Goal: Task Accomplishment & Management: Manage account settings

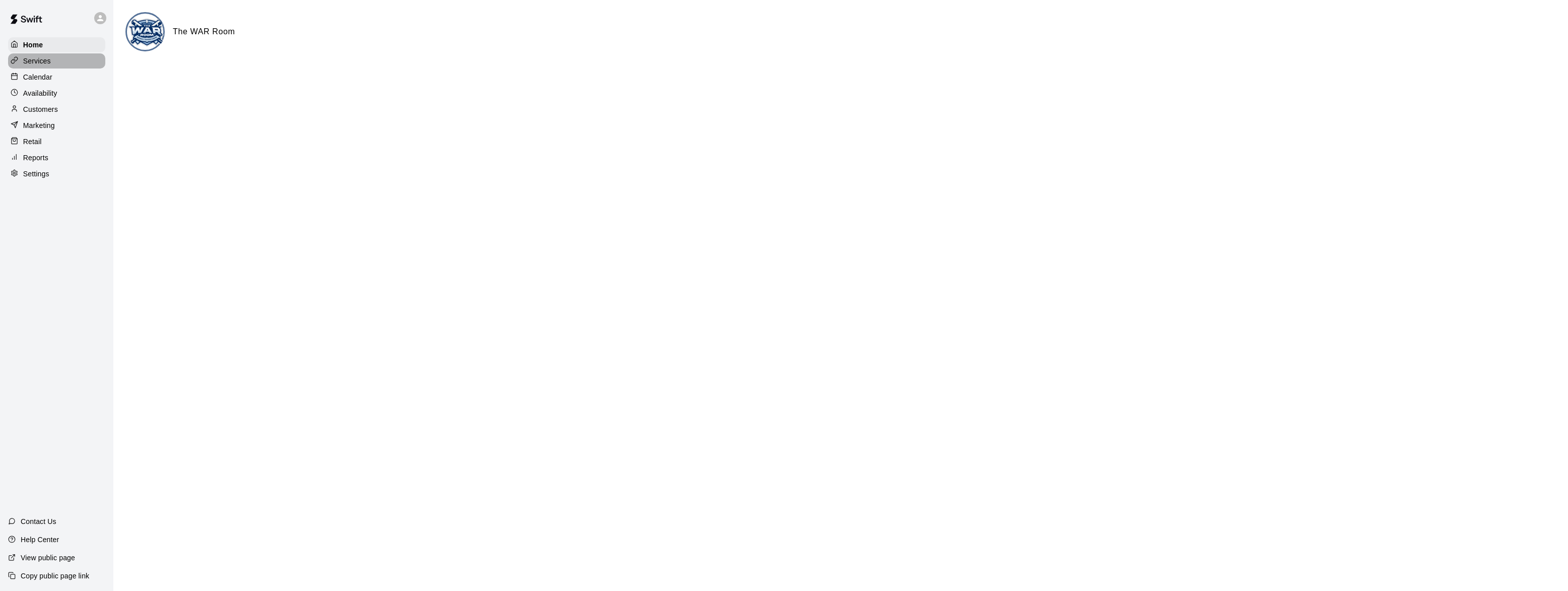
click at [26, 55] on div "Services" at bounding box center [57, 61] width 97 height 15
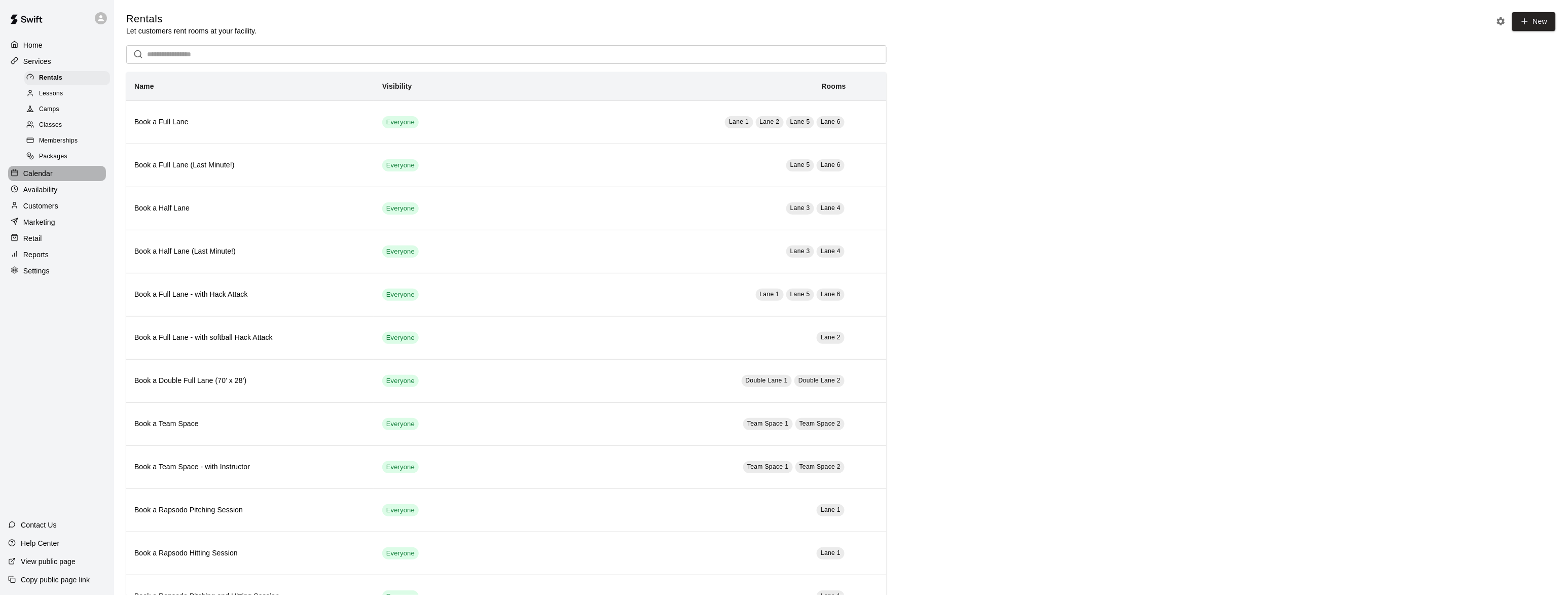
click at [30, 173] on p "Calendar" at bounding box center [38, 173] width 29 height 10
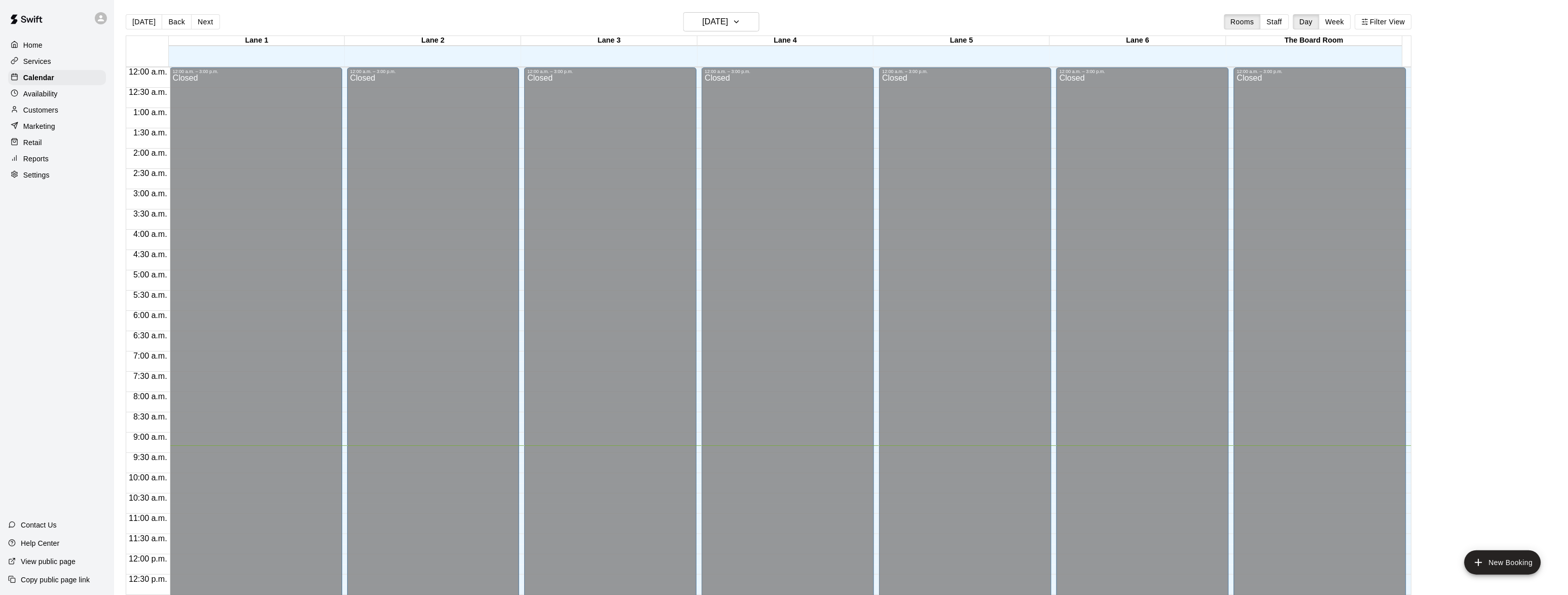
scroll to position [379, 0]
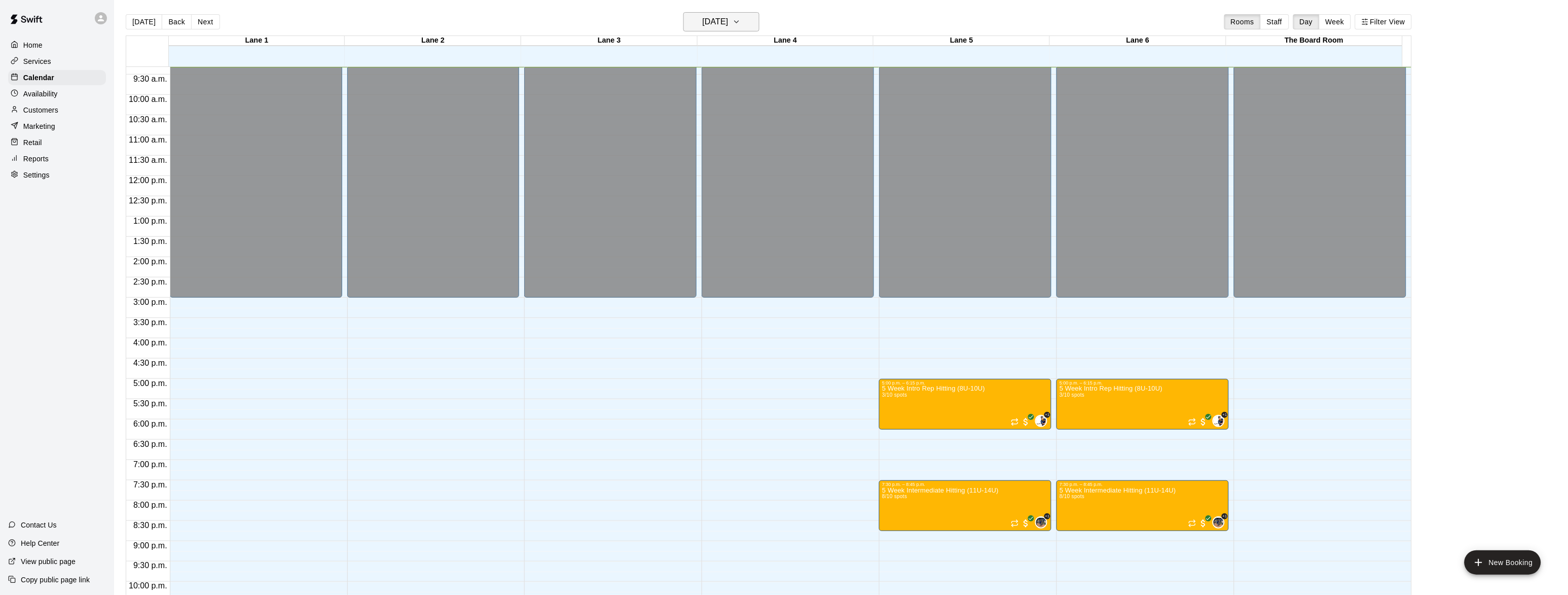
click at [741, 20] on icon "button" at bounding box center [736, 22] width 8 height 12
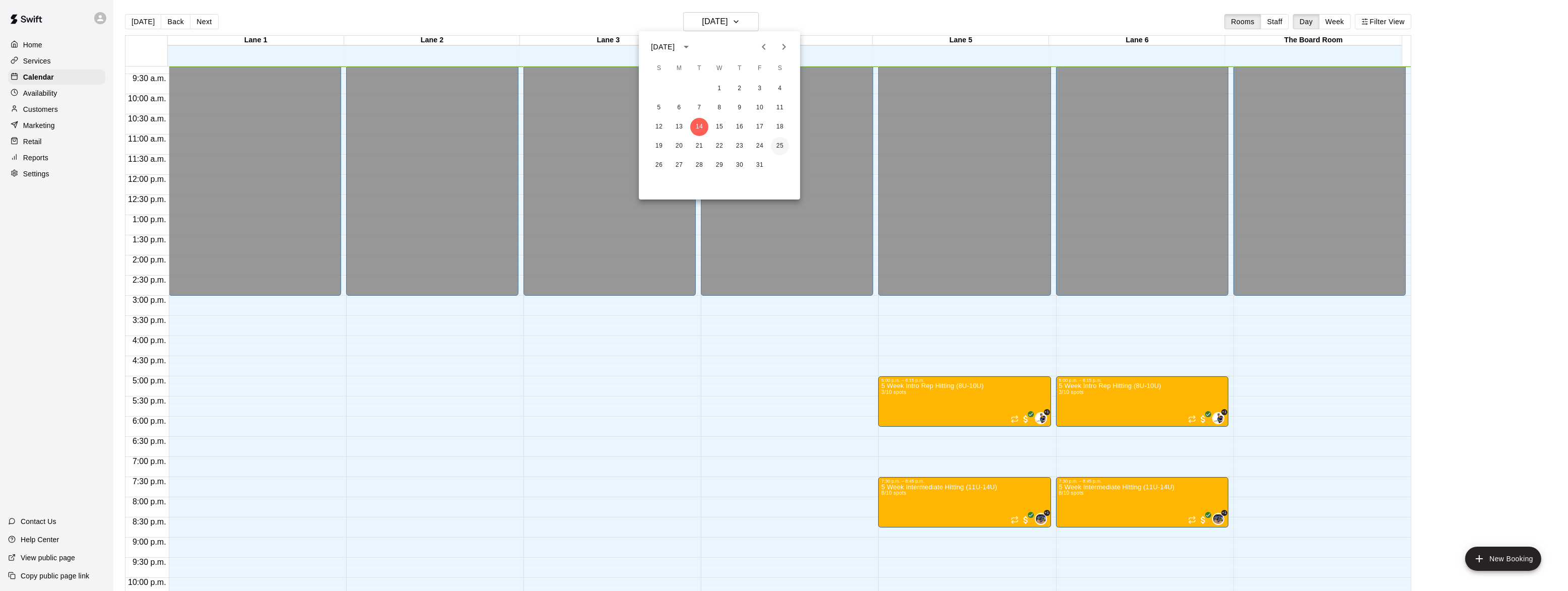
click at [779, 146] on button "25" at bounding box center [780, 146] width 18 height 18
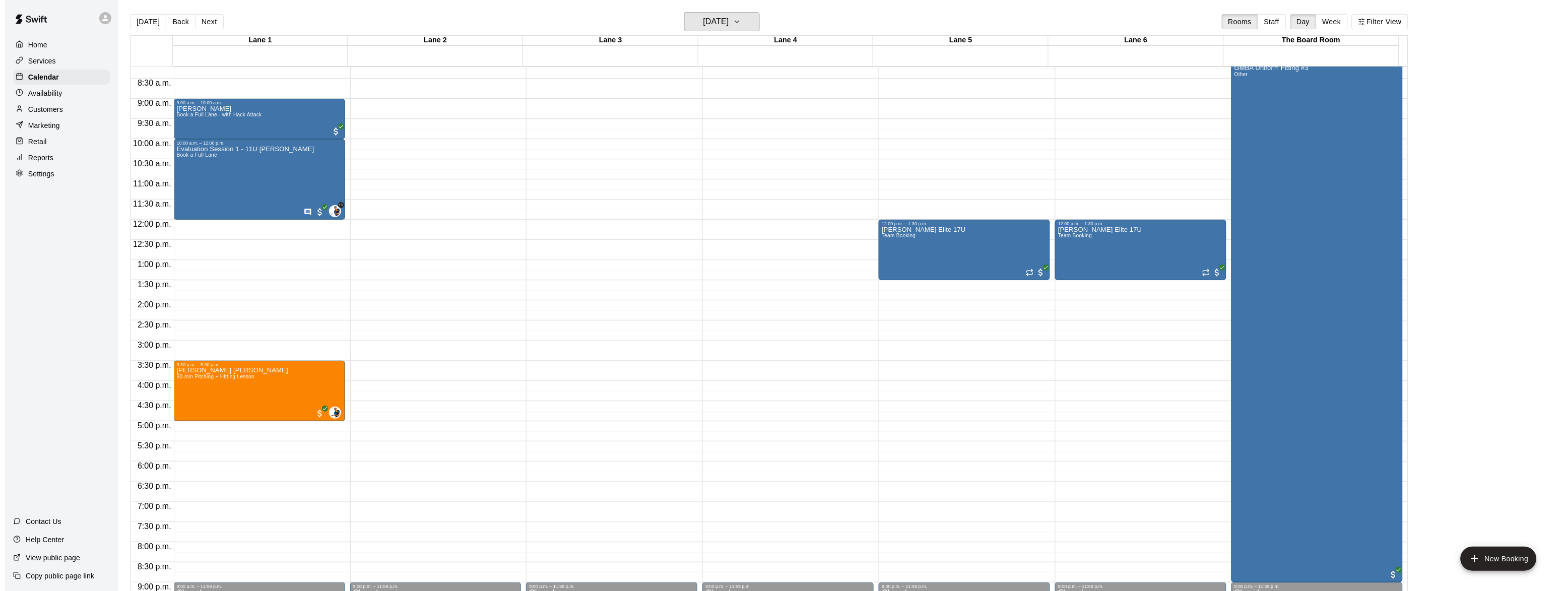
scroll to position [253, 0]
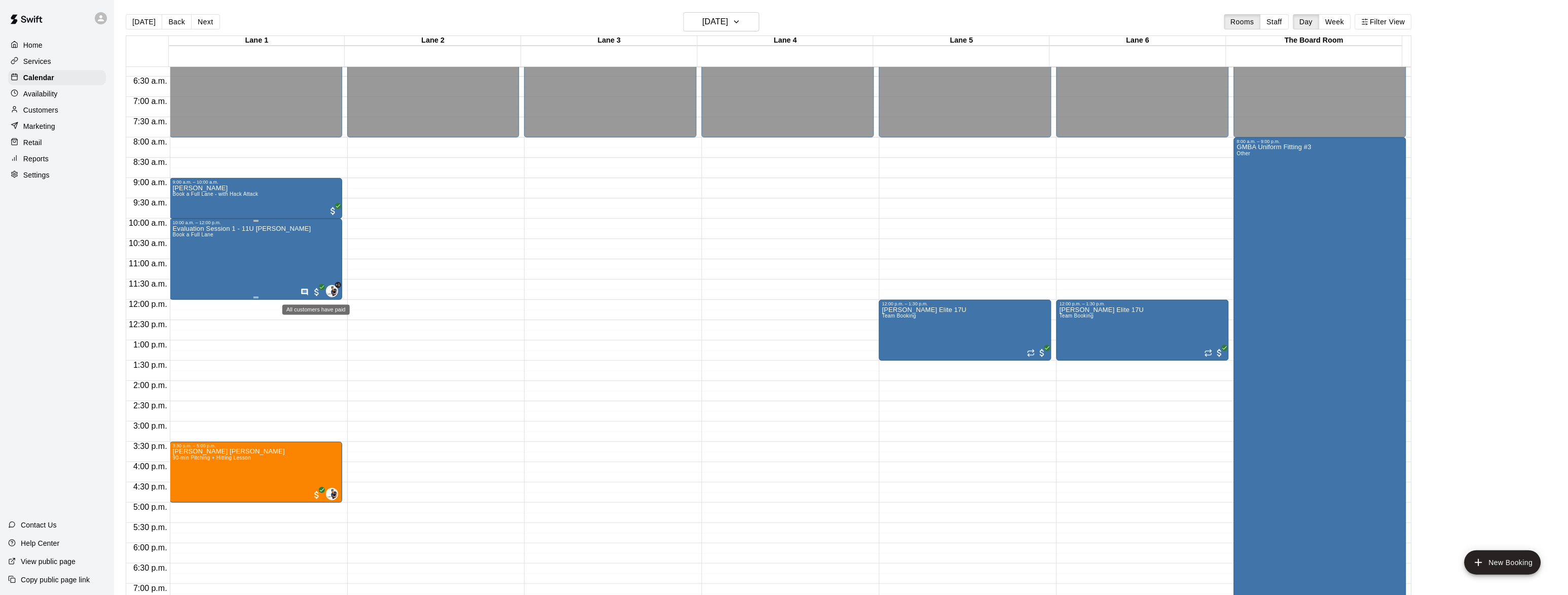
click at [314, 292] on span "All customers have paid" at bounding box center [317, 292] width 10 height 10
click at [322, 320] on img "edit" at bounding box center [321, 322] width 12 height 12
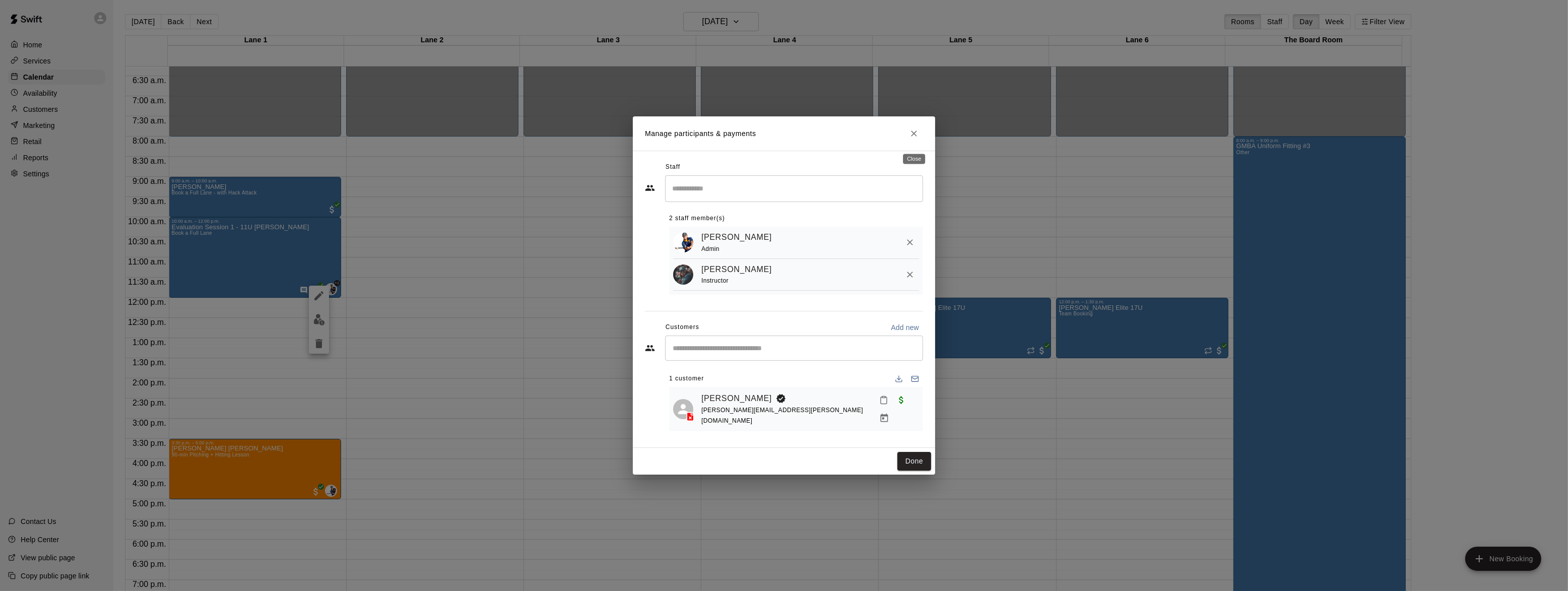
click at [914, 135] on icon "Close" at bounding box center [914, 133] width 10 height 10
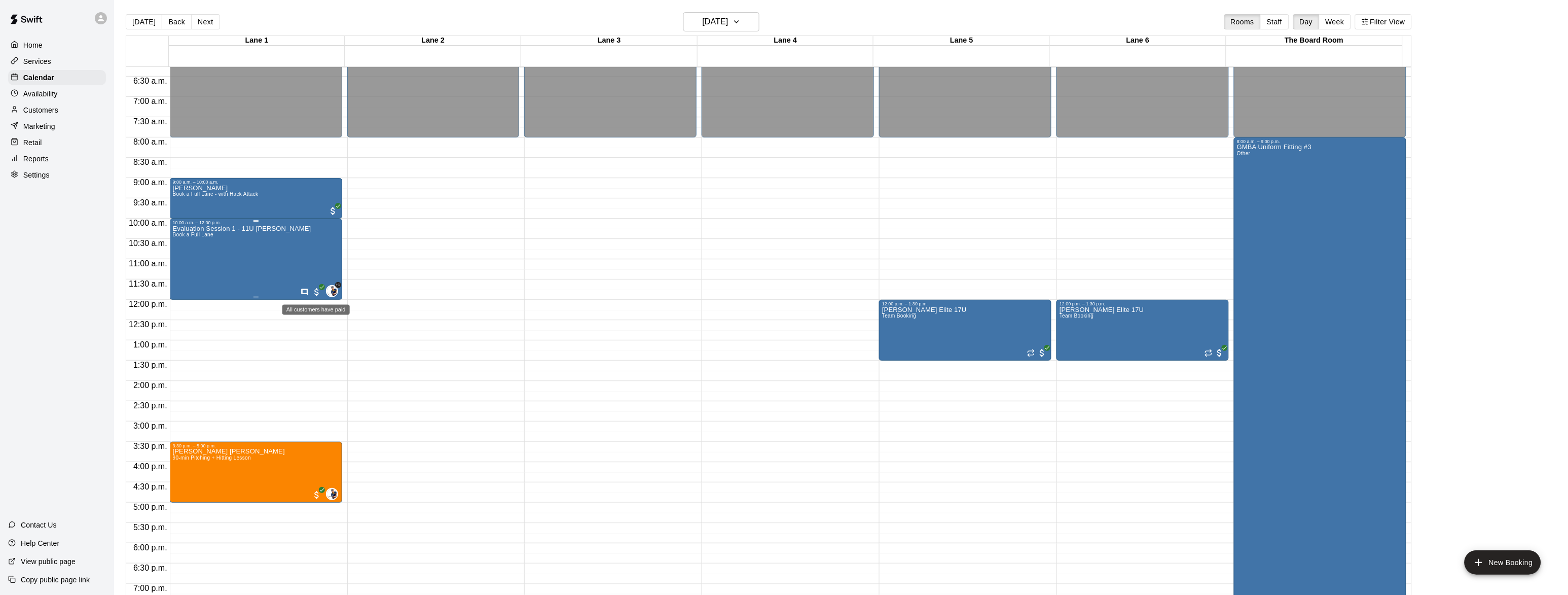
click at [314, 292] on span "All customers have paid" at bounding box center [317, 292] width 10 height 10
click at [323, 295] on icon "edit" at bounding box center [321, 298] width 12 height 12
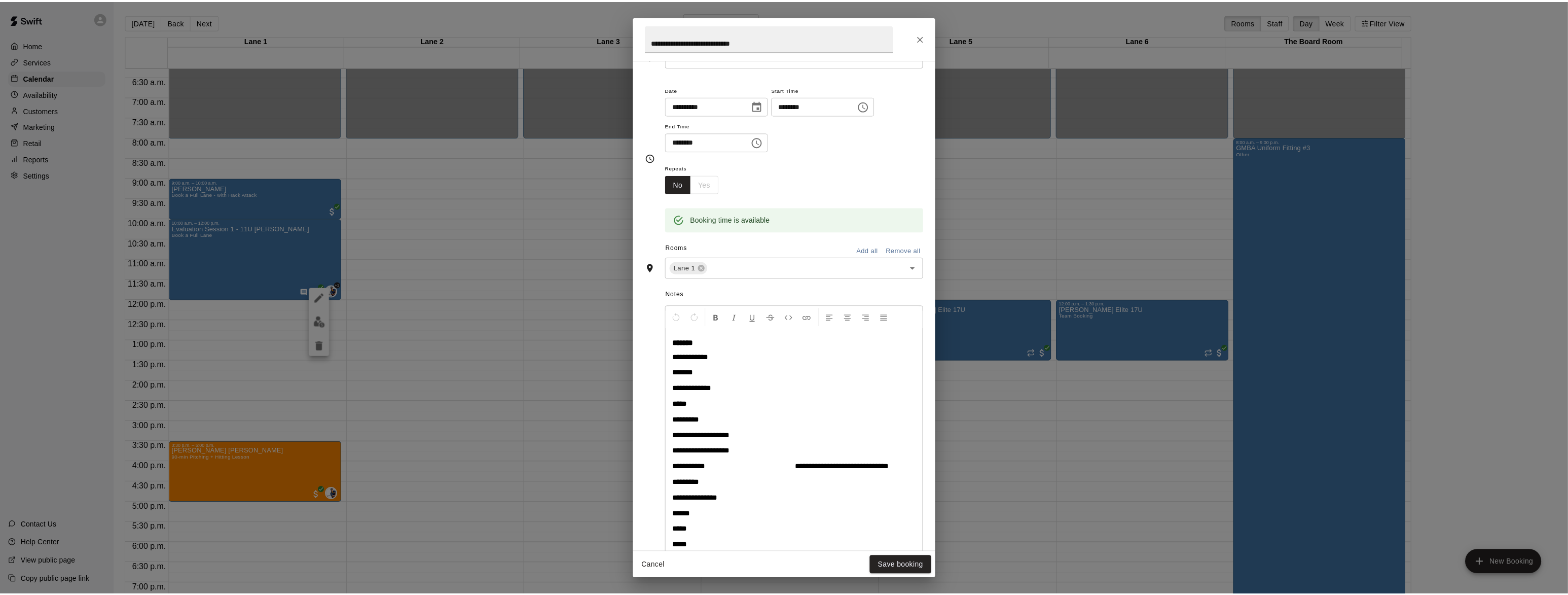
scroll to position [0, 0]
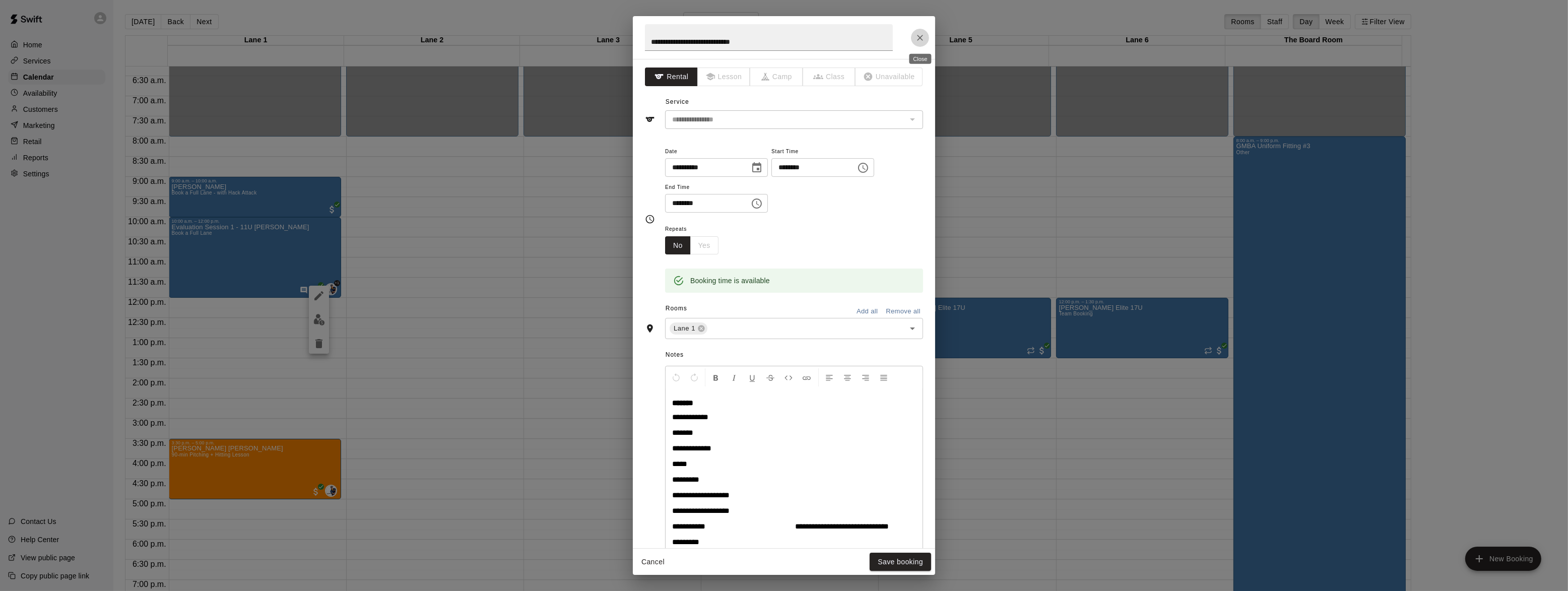
click at [920, 37] on icon "Close" at bounding box center [920, 38] width 6 height 6
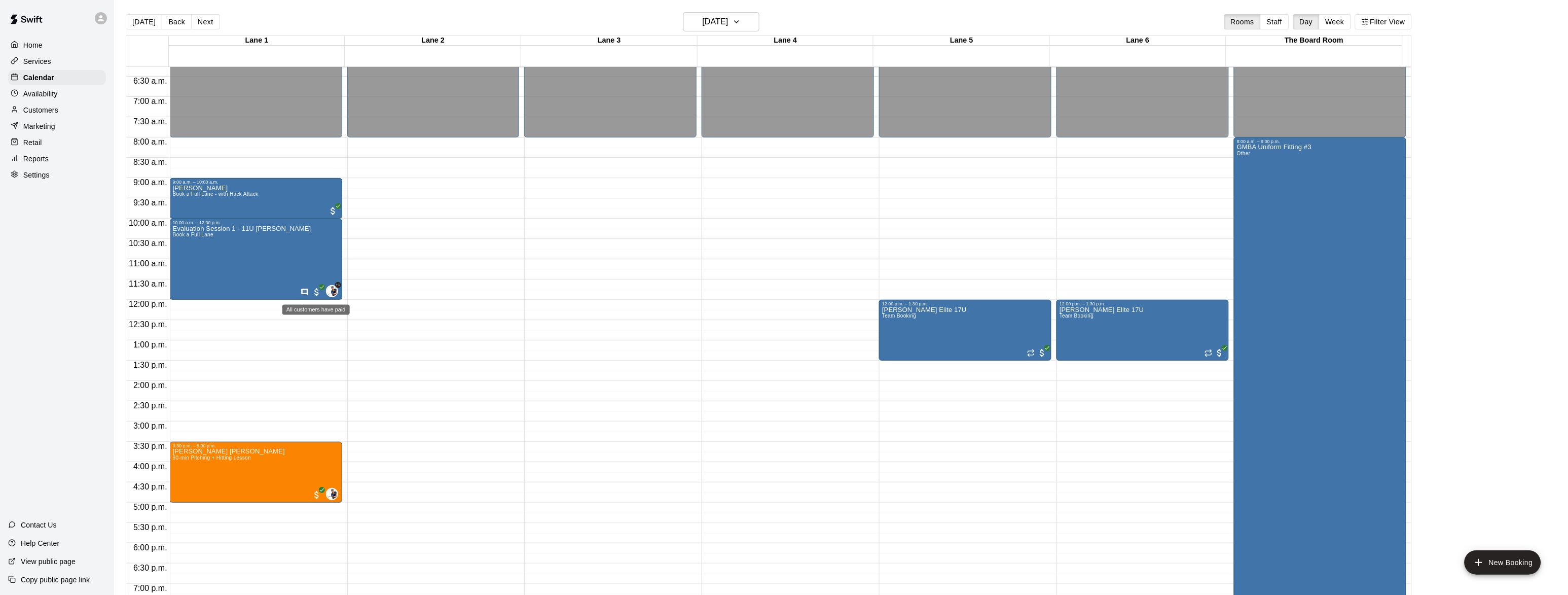
drag, startPoint x: 313, startPoint y: 292, endPoint x: 311, endPoint y: 297, distance: 5.4
click at [313, 292] on span "All customers have paid" at bounding box center [317, 292] width 10 height 10
click at [322, 320] on img "edit" at bounding box center [321, 322] width 12 height 12
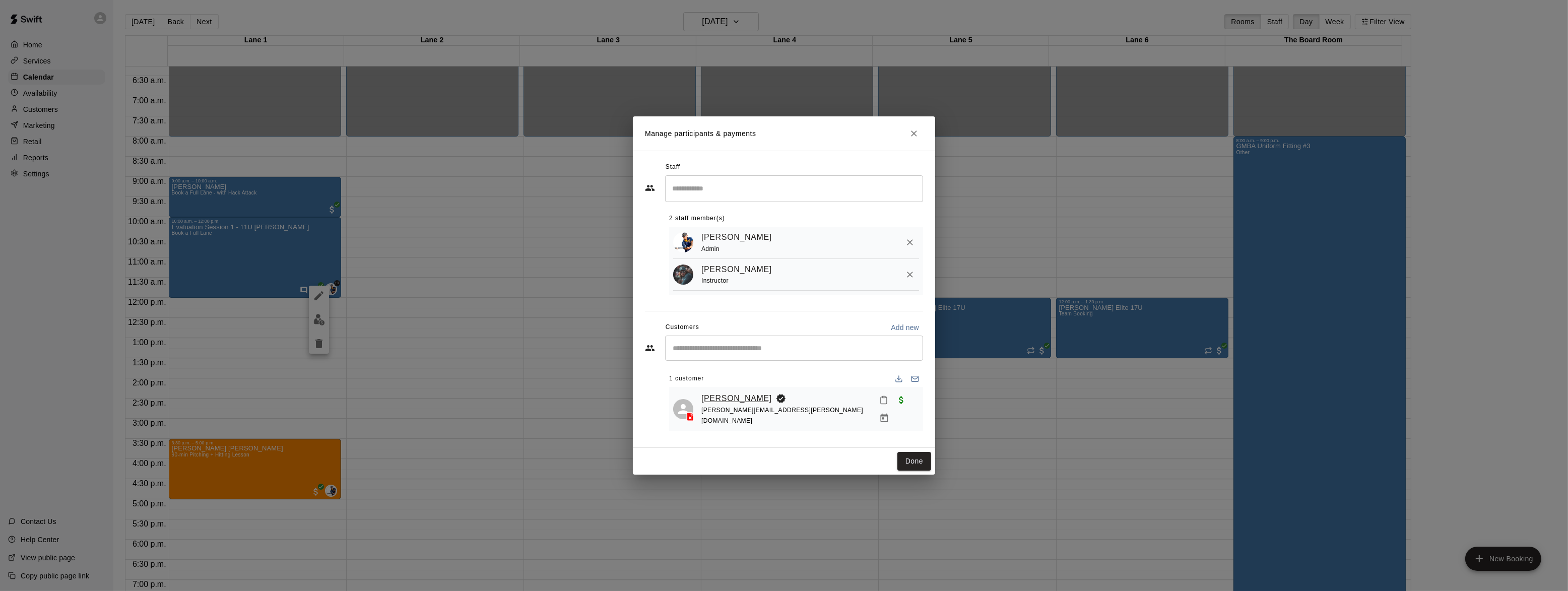
click at [717, 403] on link "[PERSON_NAME]" at bounding box center [737, 399] width 71 height 13
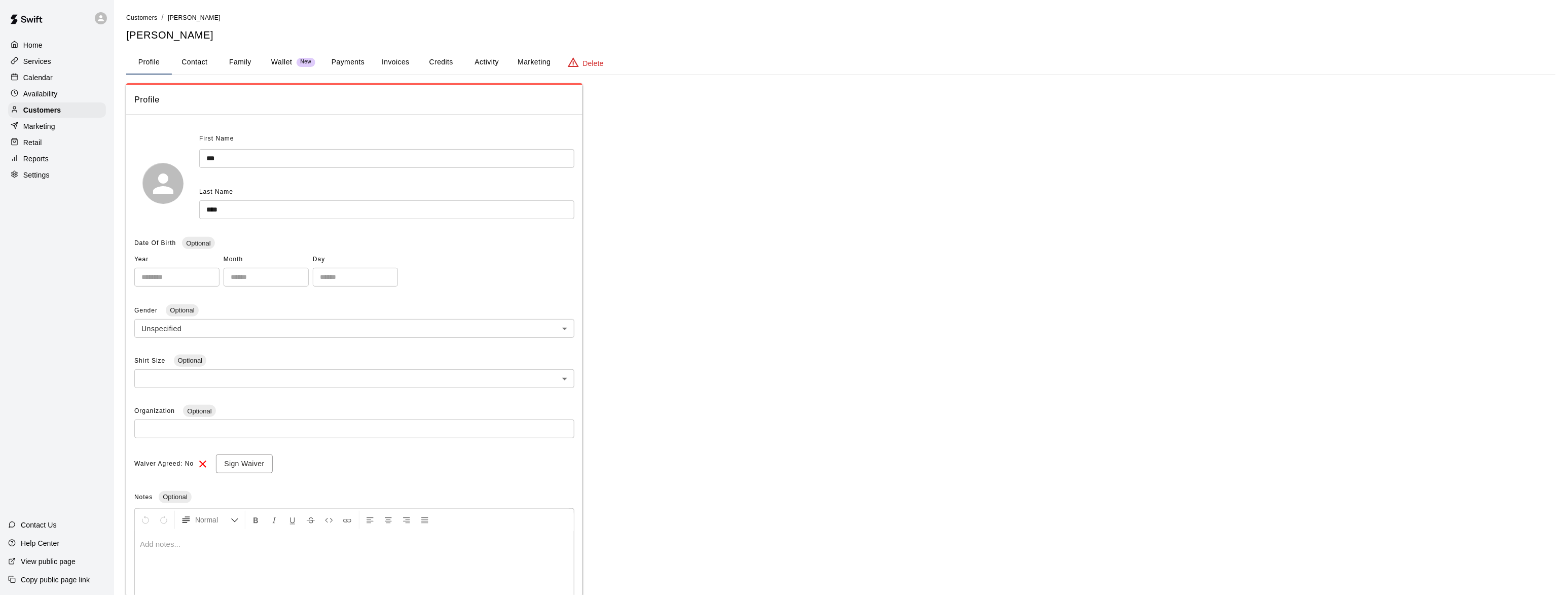
click at [393, 58] on button "Invoices" at bounding box center [395, 63] width 45 height 25
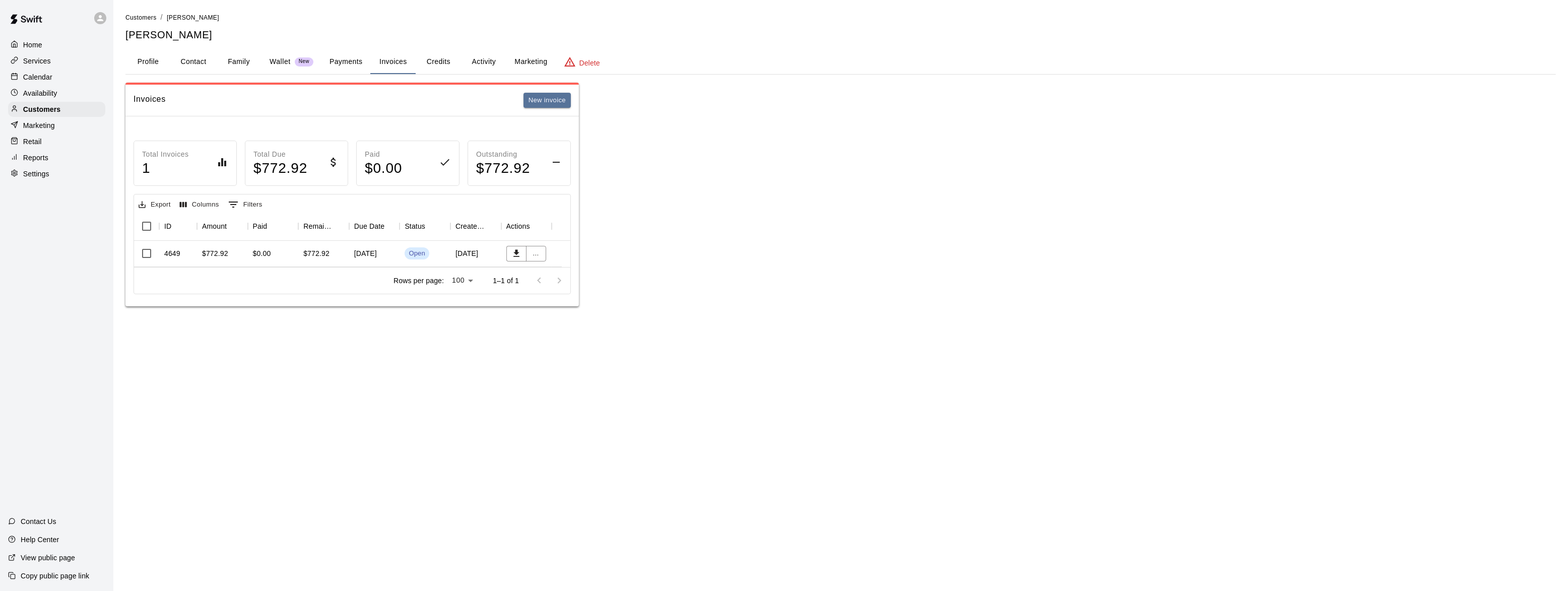
click at [37, 80] on p "Calendar" at bounding box center [38, 77] width 29 height 10
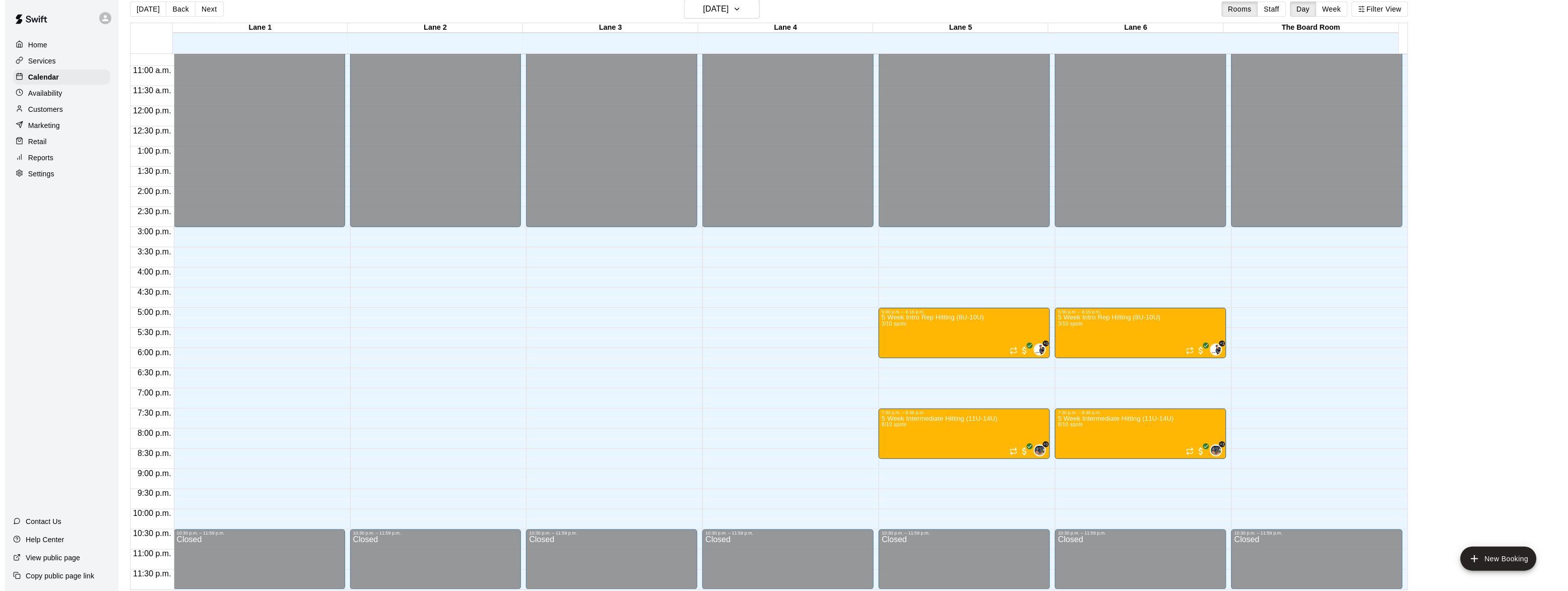
scroll to position [16, 0]
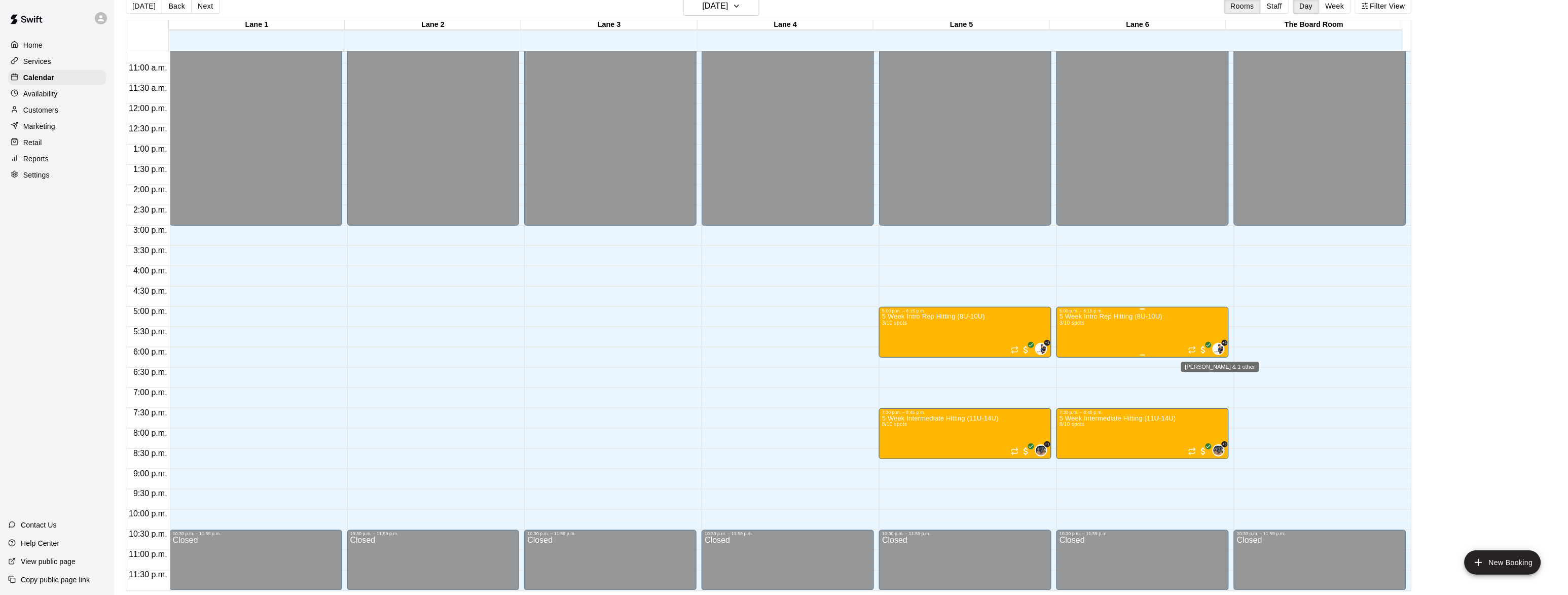
click at [1217, 344] on img "Phillip Jankulovski & 1 other" at bounding box center [1219, 349] width 10 height 10
click at [1221, 373] on img "edit" at bounding box center [1223, 377] width 12 height 12
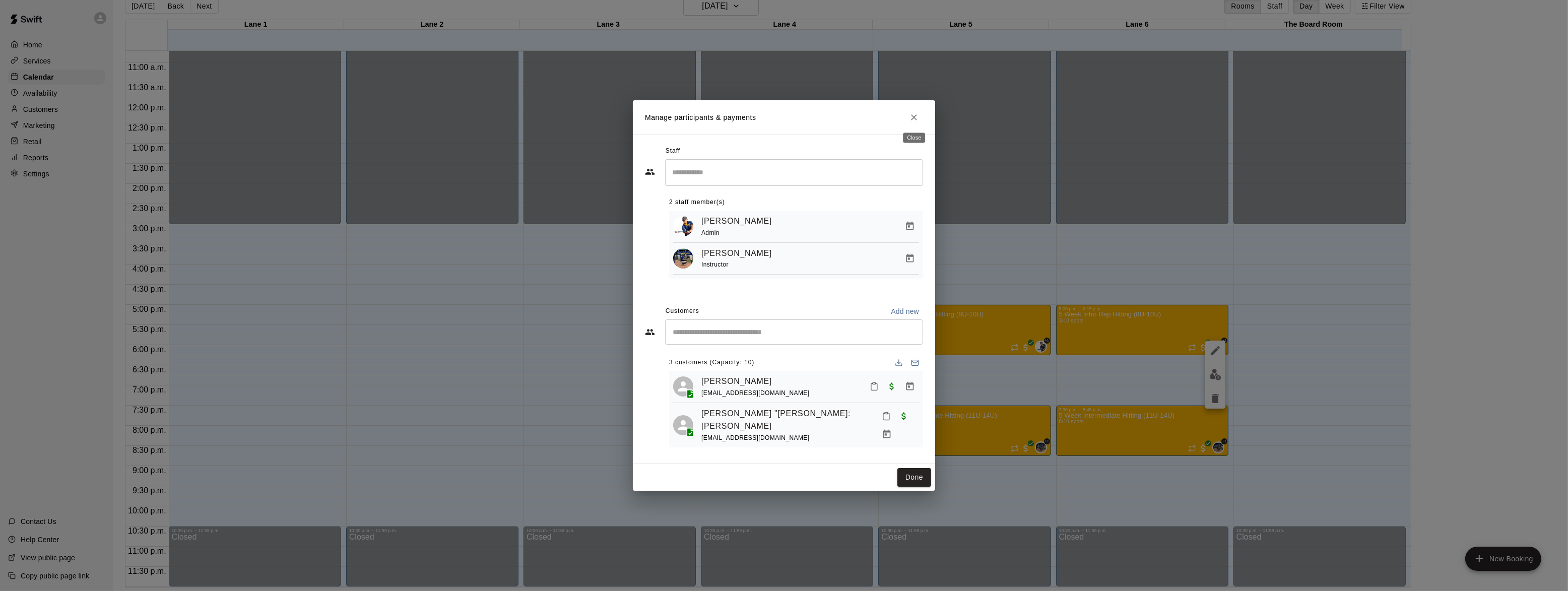
click at [916, 114] on icon "Close" at bounding box center [914, 117] width 6 height 6
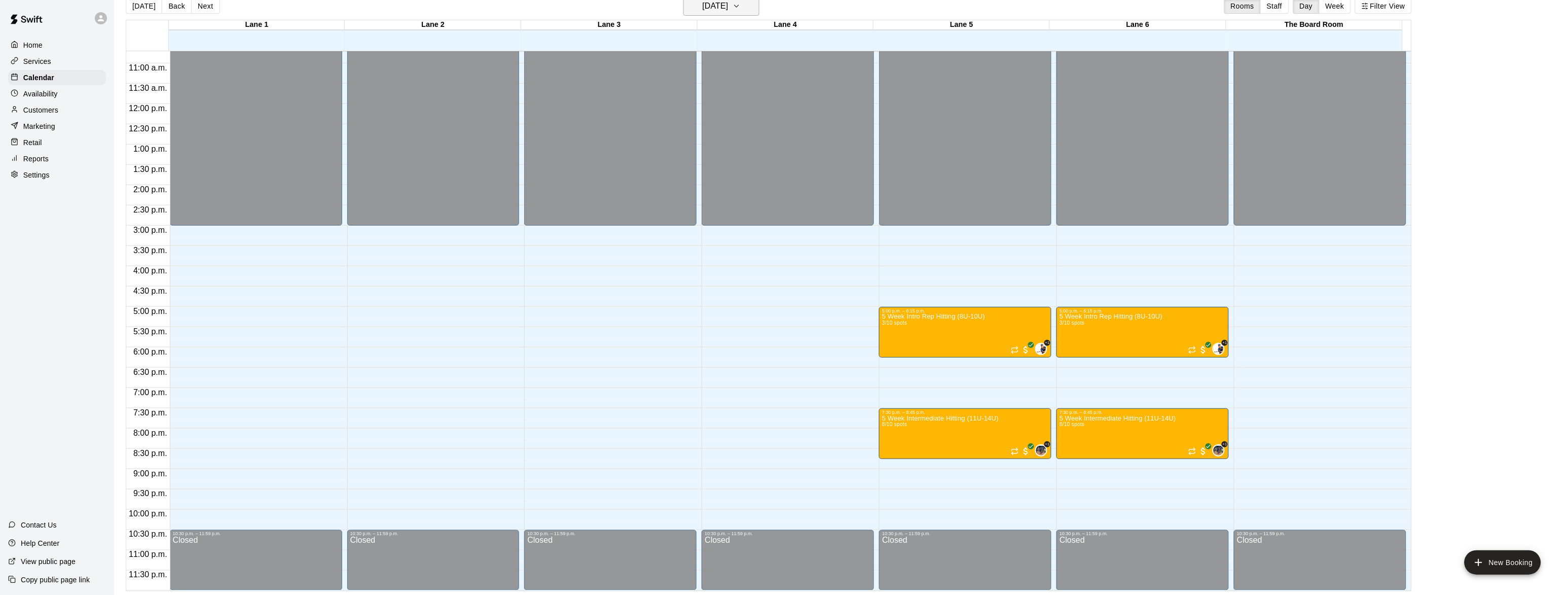
click at [705, 9] on h6 "[DATE]" at bounding box center [715, 6] width 26 height 14
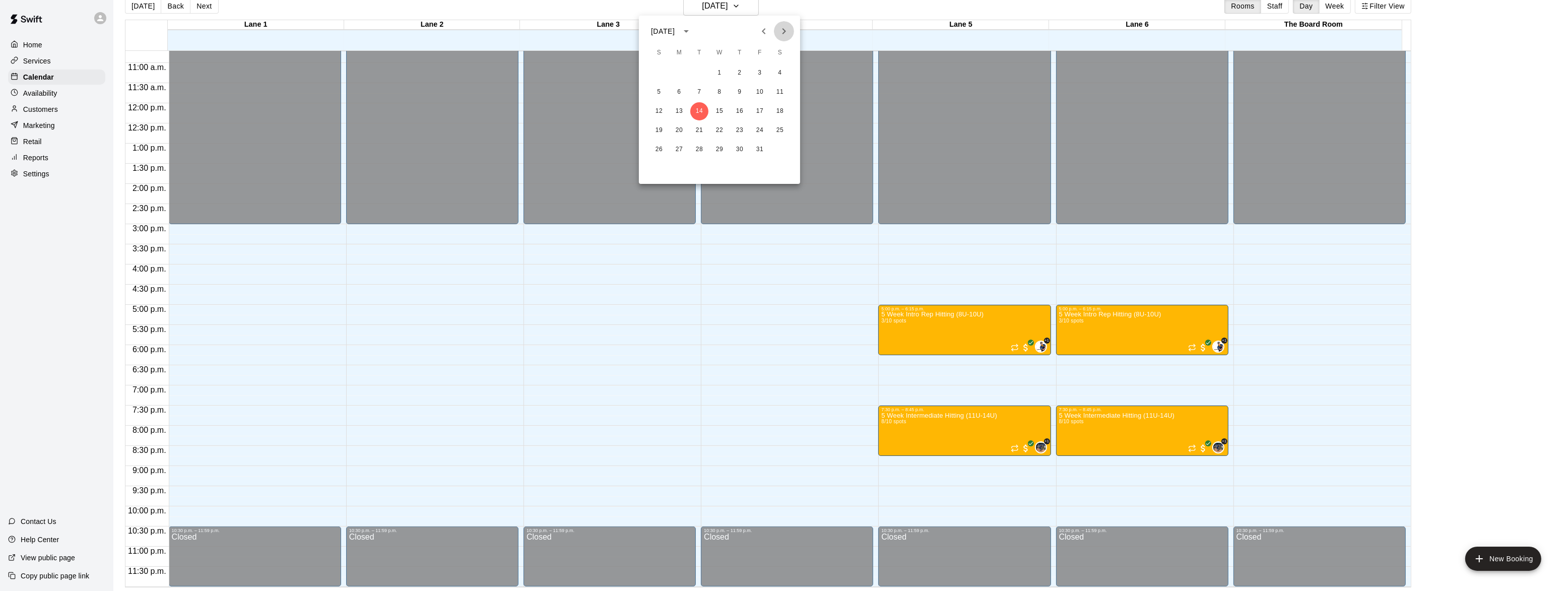
click at [787, 35] on icon "Next month" at bounding box center [784, 31] width 12 height 12
click at [756, 127] on button "23" at bounding box center [760, 130] width 18 height 18
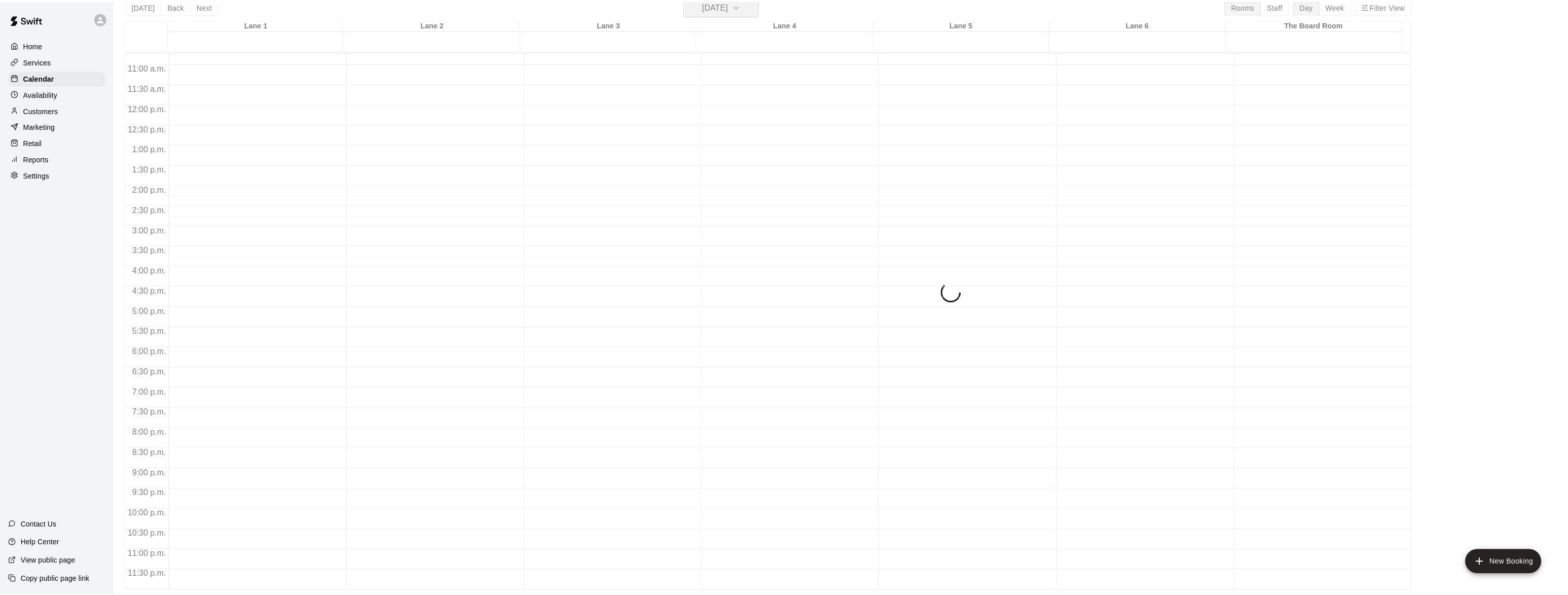
scroll to position [12, 0]
